Goal: Find specific page/section: Find specific page/section

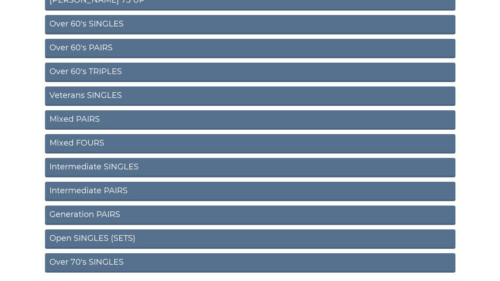
scroll to position [325, 0]
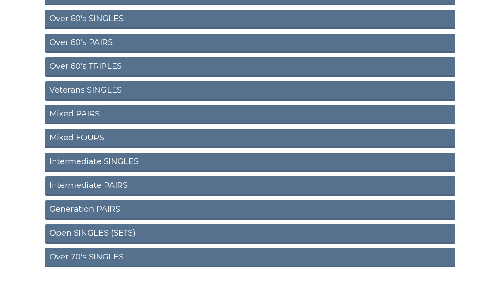
click at [269, 189] on link "Intermediate PAIRS" at bounding box center [250, 186] width 411 height 19
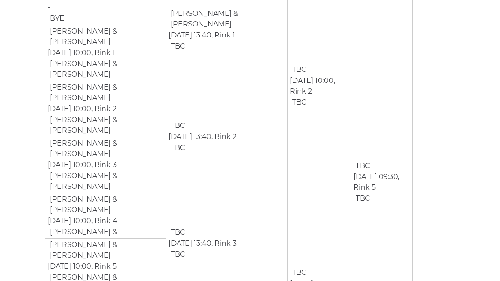
scroll to position [171, 0]
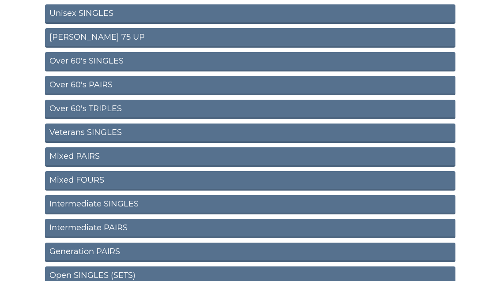
scroll to position [270, 0]
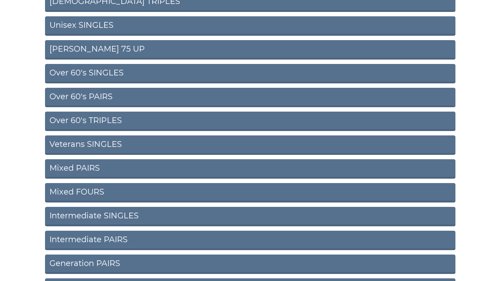
click at [292, 215] on link "Intermediate SINGLES" at bounding box center [250, 216] width 411 height 19
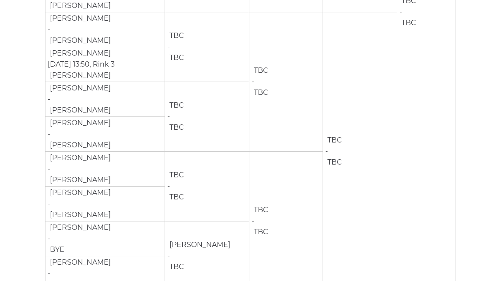
scroll to position [446, 0]
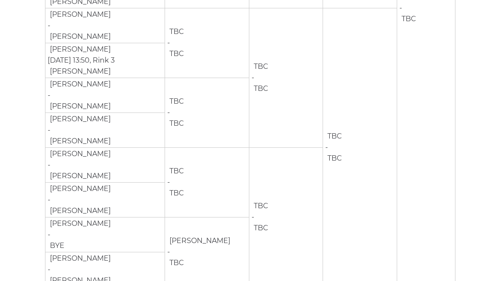
click at [306, 107] on td "TBC - TBC" at bounding box center [286, 78] width 74 height 140
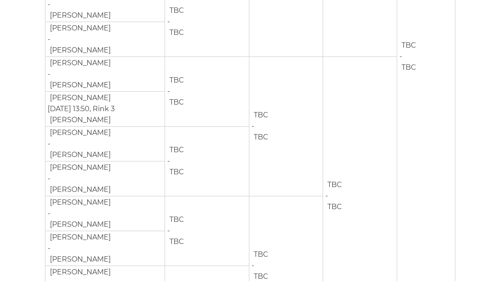
scroll to position [375, 0]
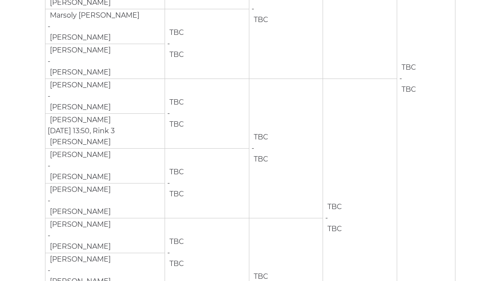
click at [316, 104] on td "TBC - TBC" at bounding box center [286, 149] width 74 height 140
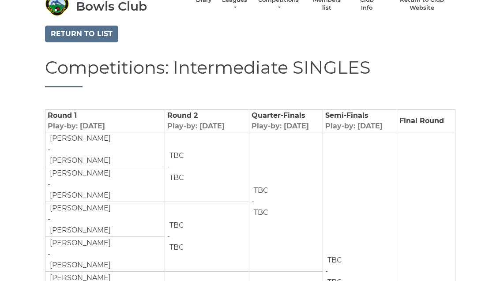
scroll to position [26, 0]
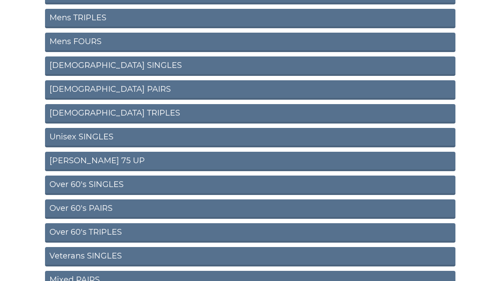
scroll to position [158, 0]
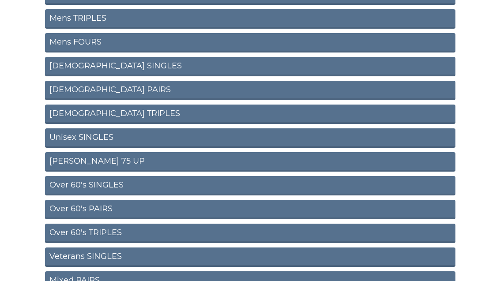
click at [308, 160] on link "[PERSON_NAME] 75 UP" at bounding box center [250, 161] width 411 height 19
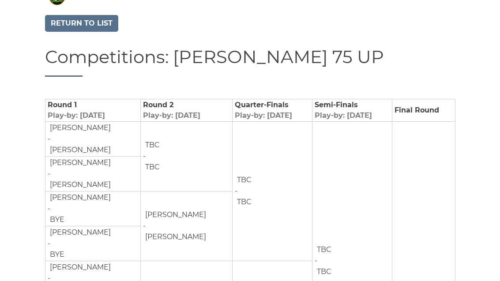
scroll to position [51, 0]
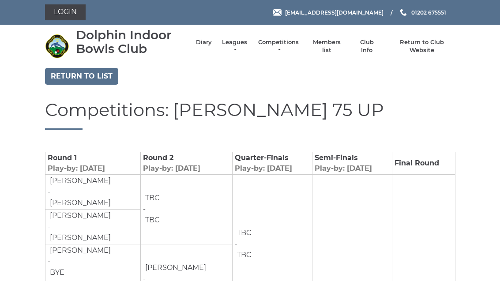
scroll to position [-21, 0]
click at [212, 46] on link "Diary" at bounding box center [204, 42] width 16 height 8
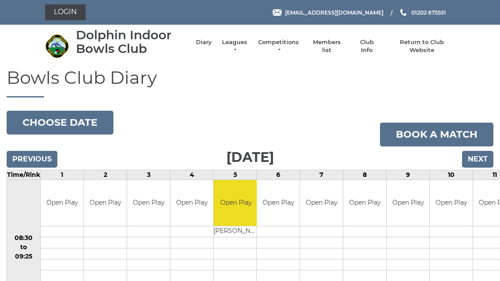
click at [91, 120] on button "Choose date" at bounding box center [60, 123] width 107 height 24
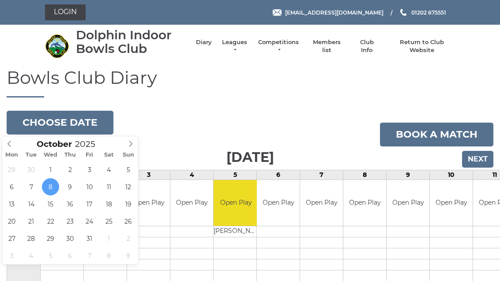
type input "[DATE]"
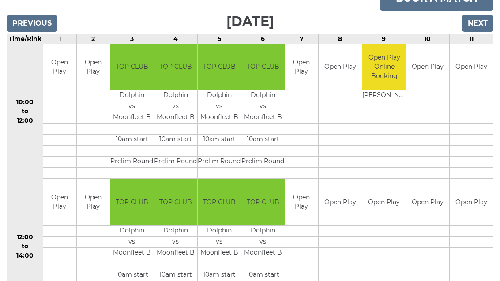
scroll to position [136, 0]
